Goal: Leave review/rating: Leave review/rating

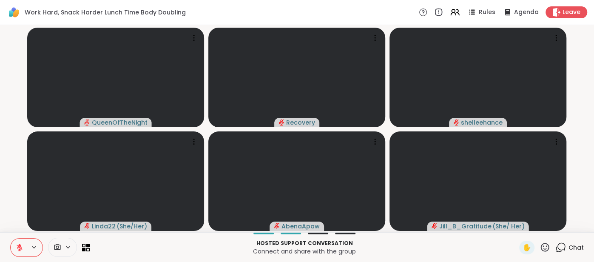
click at [581, 244] on span "Chat" at bounding box center [575, 247] width 15 height 9
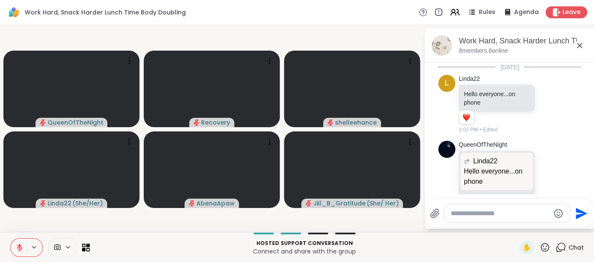
scroll to position [335, 0]
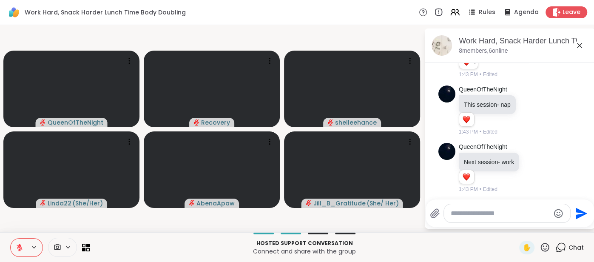
click at [490, 221] on div at bounding box center [507, 213] width 126 height 18
click at [489, 213] on textarea "Type your message" at bounding box center [500, 213] width 99 height 9
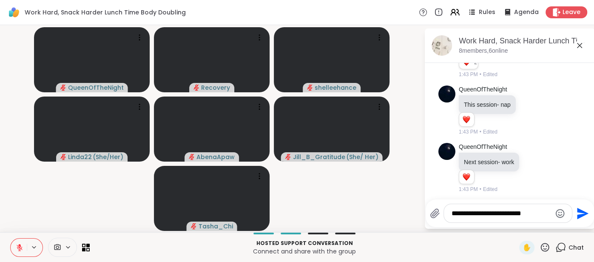
type textarea "**********"
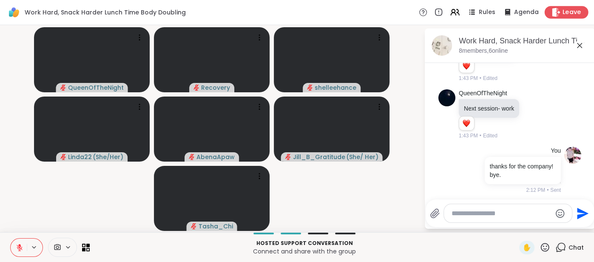
click at [573, 10] on span "Leave" at bounding box center [572, 12] width 19 height 9
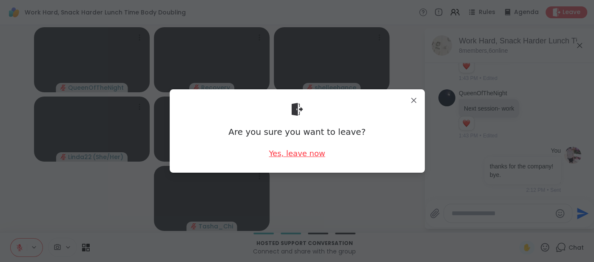
click at [290, 150] on div "Yes, leave now" at bounding box center [297, 153] width 56 height 11
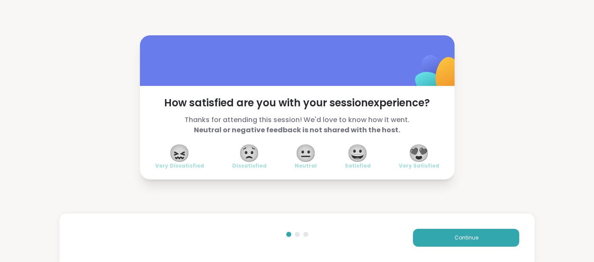
click at [418, 159] on span "😍" at bounding box center [418, 152] width 21 height 15
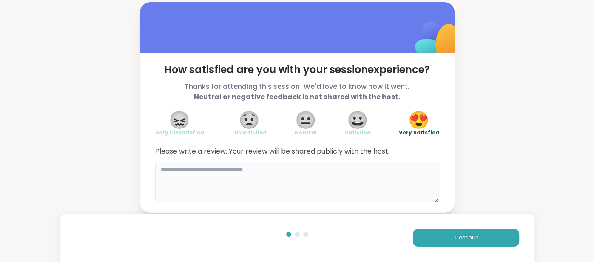
click at [384, 172] on textarea at bounding box center [297, 182] width 284 height 41
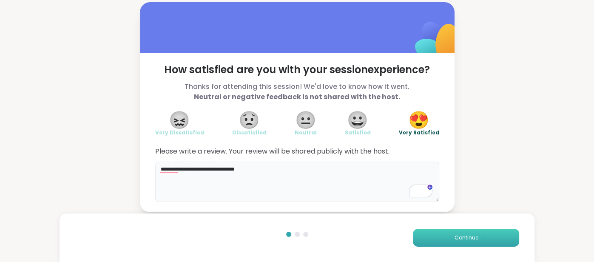
type textarea "**********"
click at [451, 233] on button "Continue" at bounding box center [466, 238] width 106 height 18
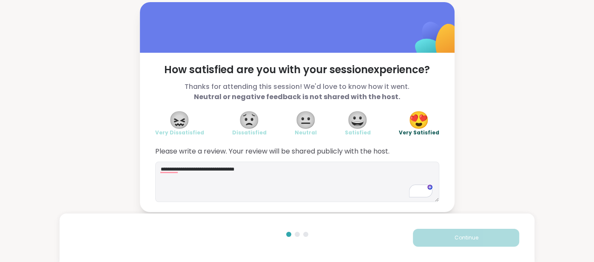
click at [451, 233] on button "Continue" at bounding box center [466, 238] width 106 height 18
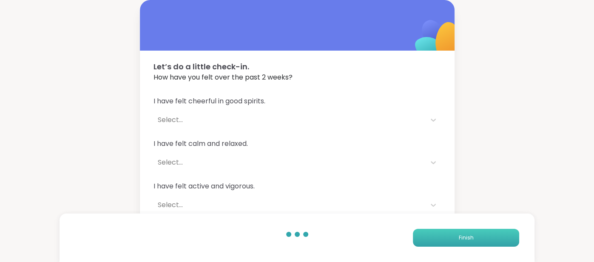
click at [451, 233] on button "Finish" at bounding box center [466, 238] width 106 height 18
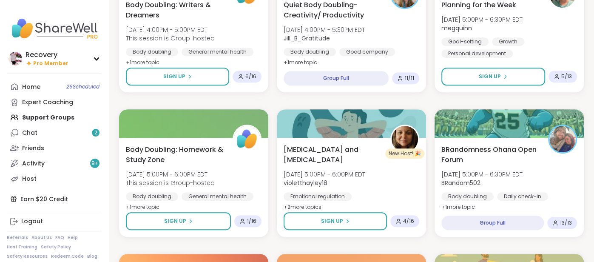
scroll to position [434, 0]
